Goal: Register for event/course: Register for event/course

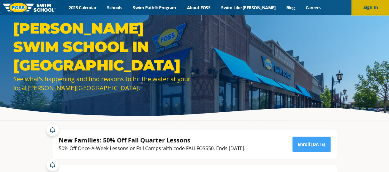
click at [364, 7] on button "Sign In" at bounding box center [370, 7] width 37 height 15
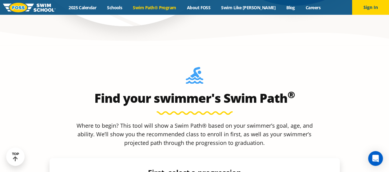
scroll to position [523, 0]
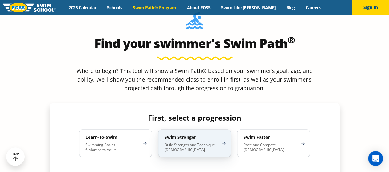
click at [187, 134] on h4 "Swim Stronger" at bounding box center [192, 137] width 54 height 6
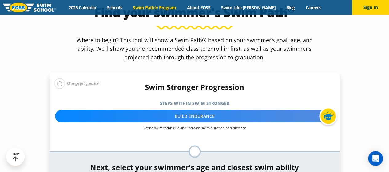
scroll to position [585, 0]
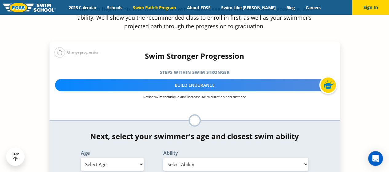
click at [127, 158] on select "Select Age [DEMOGRAPHIC_DATA] months - 1 year 1 year 2 years 3 years 4 years 5 …" at bounding box center [112, 164] width 63 height 13
select select "9-years"
click at [81, 158] on select "Select Age [DEMOGRAPHIC_DATA] months - 1 year 1 year 2 years 3 years 4 years 5 …" at bounding box center [112, 164] width 63 height 13
click at [196, 158] on select "Select Ability First in-water experience When in the water, reliant on a life j…" at bounding box center [235, 164] width 145 height 13
select select "9-years-able-to-swim-front-crawl-40-ft-backstroke-40-ft-and-breaststroke-15-ft"
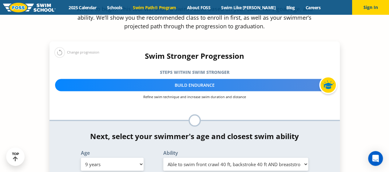
click at [163, 158] on select "Select Ability First in-water experience When in the water, reliant on a life j…" at bounding box center [235, 164] width 145 height 13
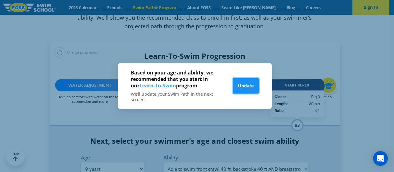
click at [239, 88] on button "Update" at bounding box center [246, 85] width 26 height 15
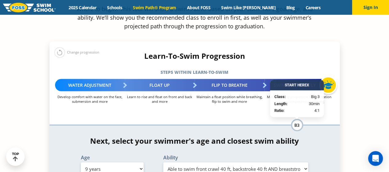
click at [229, 163] on select "Select Ability First in-water experience When in the water, reliant on a life j…" at bounding box center [235, 169] width 145 height 13
click at [350, 118] on section "Find your swimmer's Swim Path ® Where to begin? This tool will show a Swim Path…" at bounding box center [194, 118] width 389 height 379
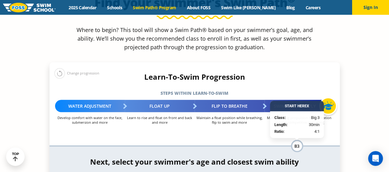
scroll to position [554, 0]
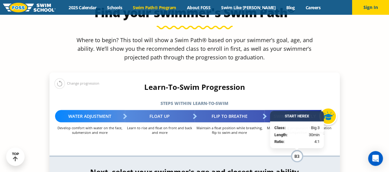
click at [328, 167] on h4 "Next, select your swimmer's age and closest swim ability" at bounding box center [195, 171] width 291 height 9
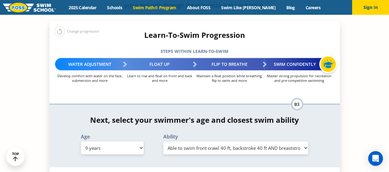
scroll to position [616, 0]
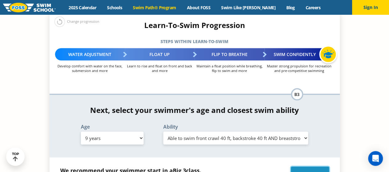
click at [305, 167] on link "Enroll in Big 3" at bounding box center [310, 174] width 38 height 15
